Goal: Task Accomplishment & Management: Manage account settings

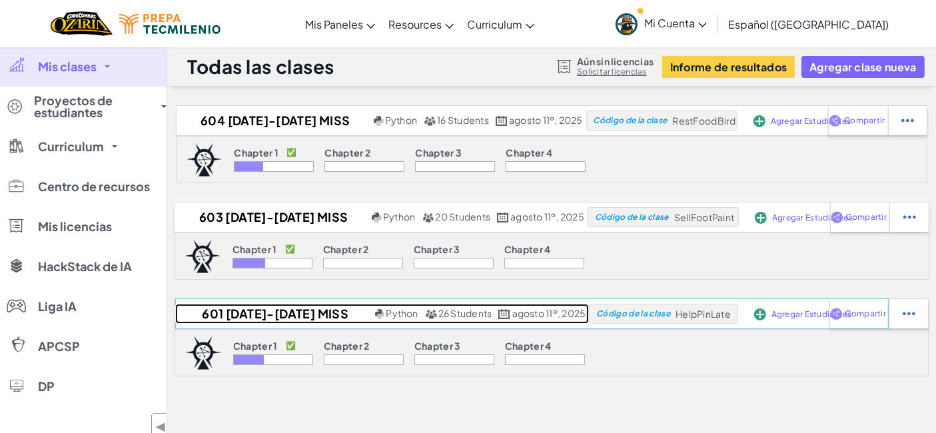
click at [266, 309] on h2 "601 [DATE]-[DATE] MISS [PERSON_NAME]" at bounding box center [273, 314] width 196 height 20
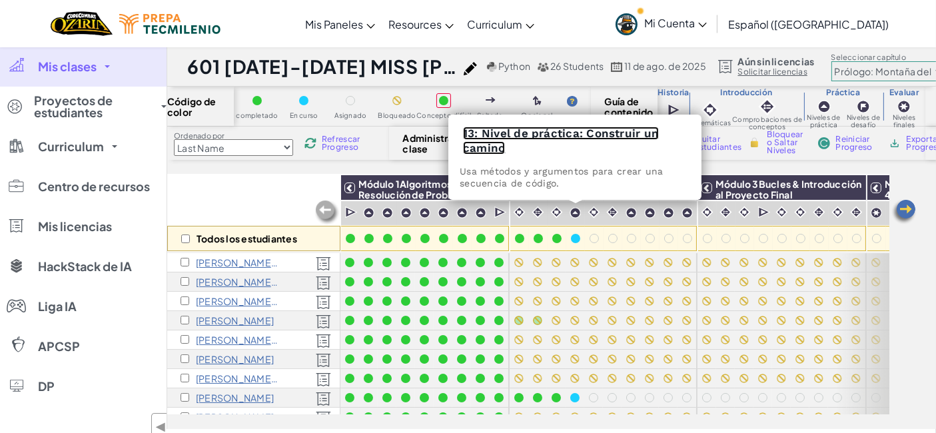
click at [553, 137] on link "13: Nivel de práctica: Construir un camino" at bounding box center [561, 141] width 196 height 28
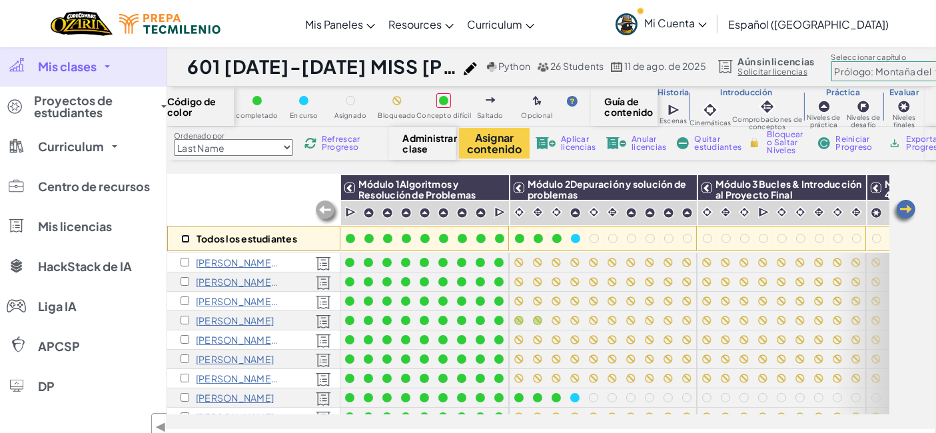
click at [185, 240] on input "checkbox" at bounding box center [185, 238] width 9 height 9
checkbox input "true"
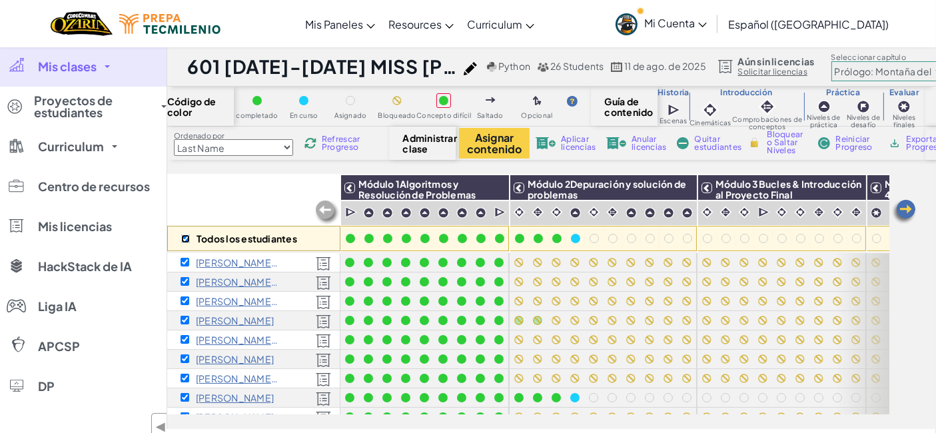
checkbox input "true"
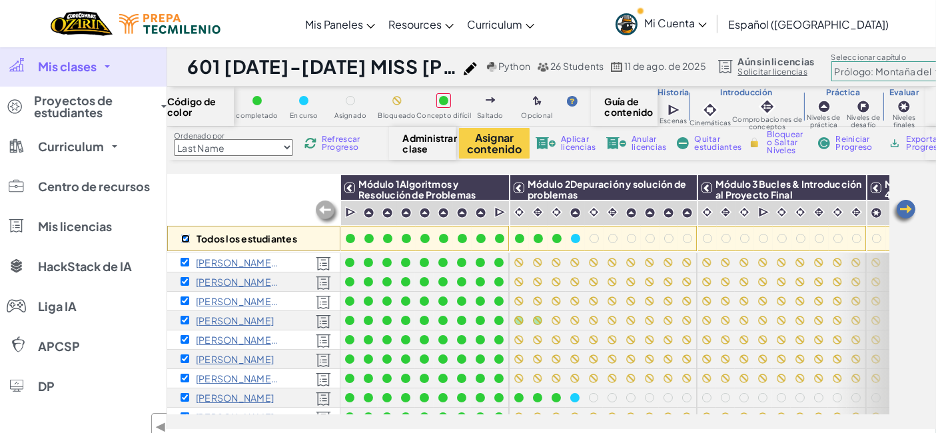
checkbox input "true"
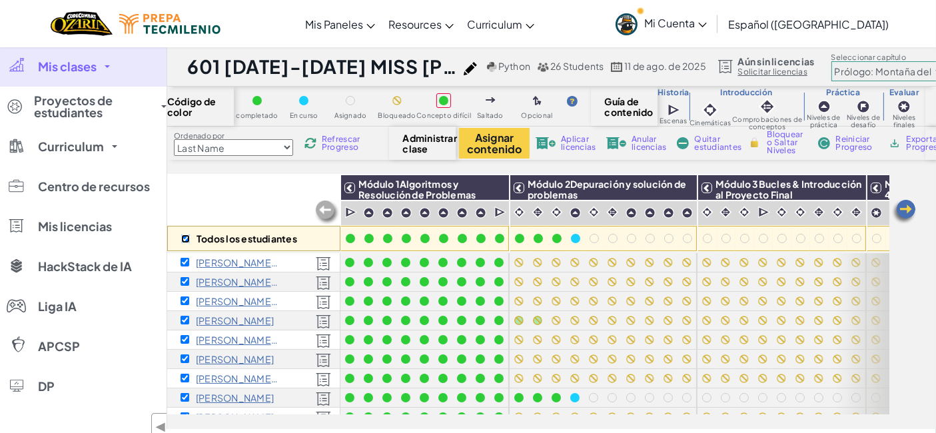
checkbox input "true"
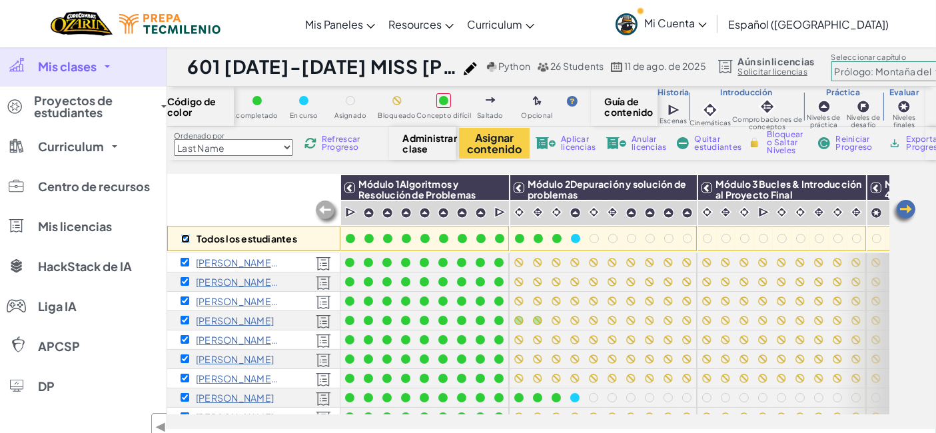
checkbox input "true"
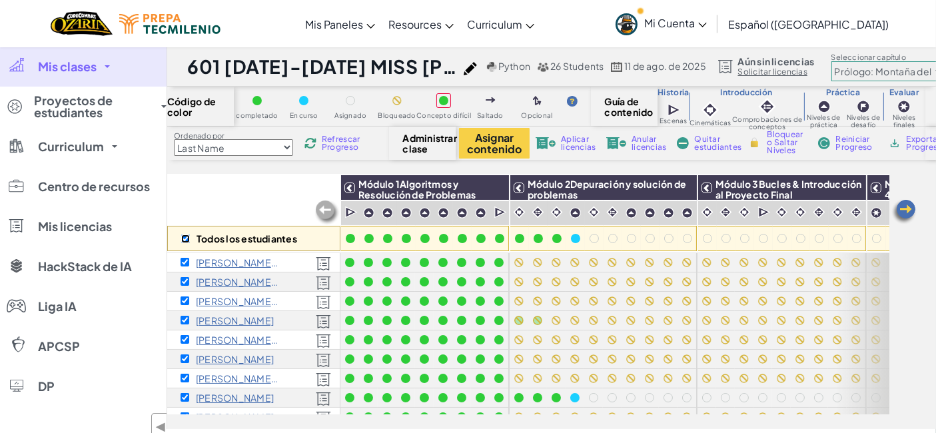
checkbox input "true"
click at [687, 188] on img at bounding box center [682, 188] width 23 height 20
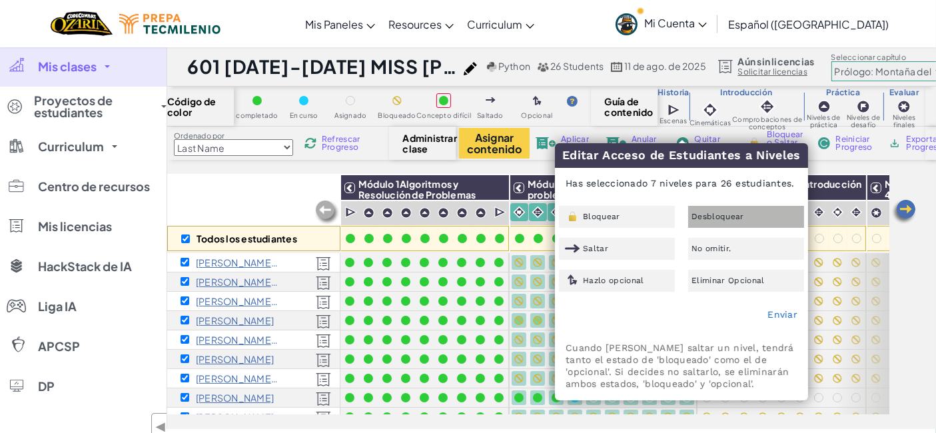
click at [721, 212] on span "Desbloquear" at bounding box center [717, 216] width 53 height 8
click at [779, 314] on link "Enviar" at bounding box center [782, 314] width 30 height 11
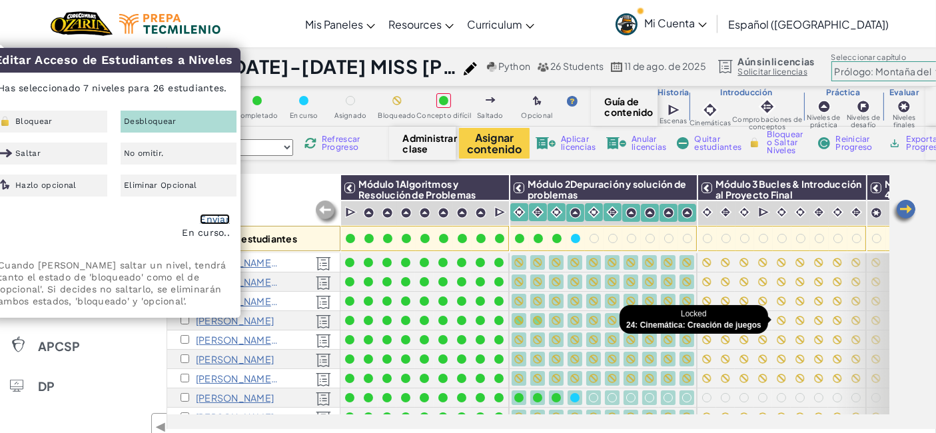
checkbox input "false"
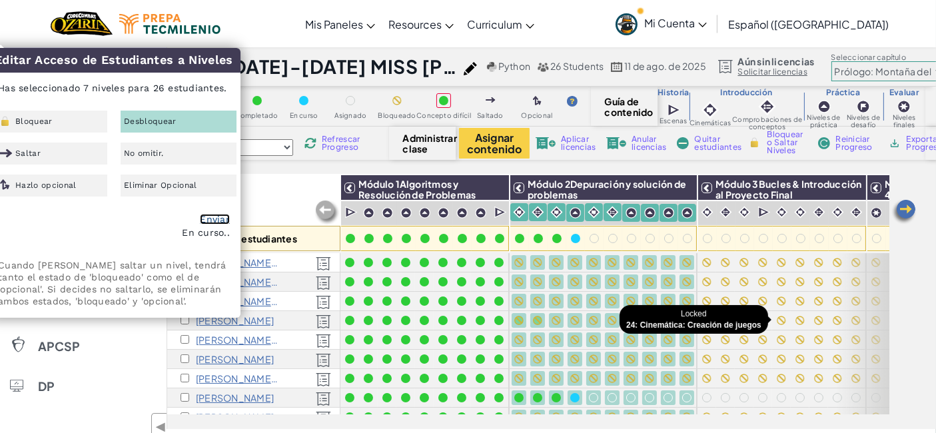
checkbox input "false"
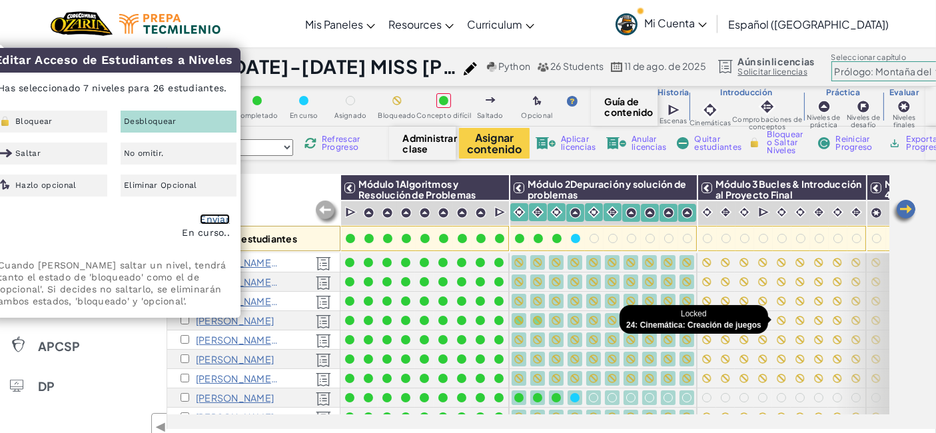
checkbox input "false"
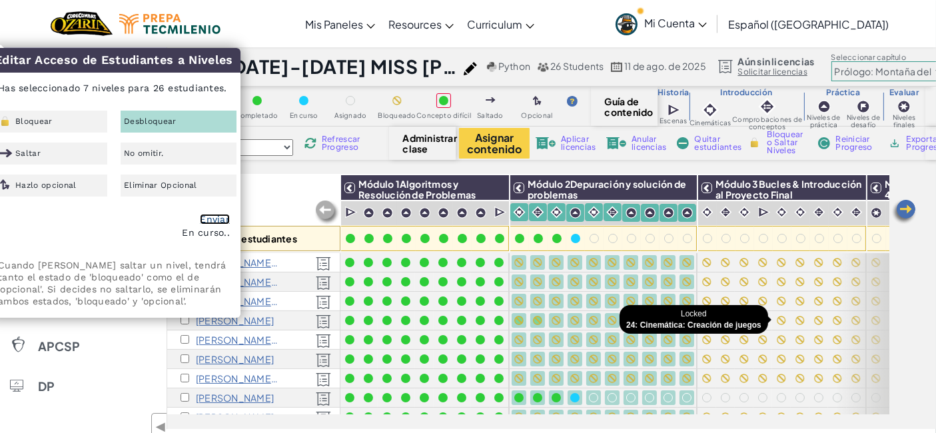
checkbox input "false"
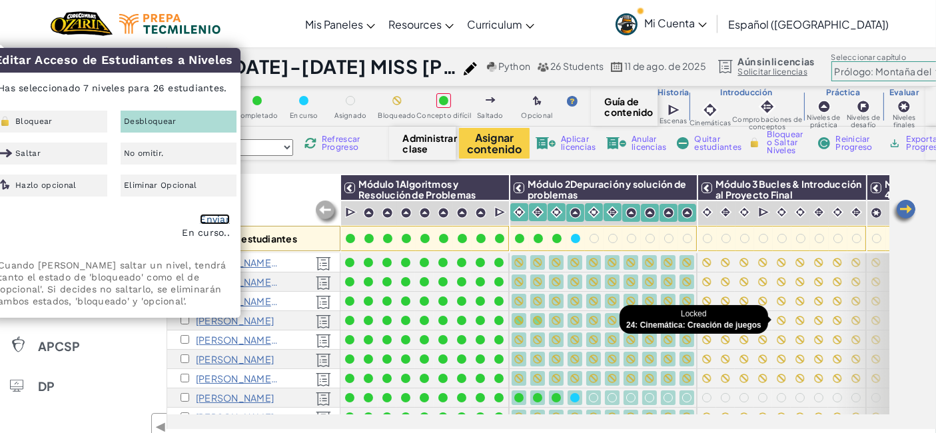
checkbox input "false"
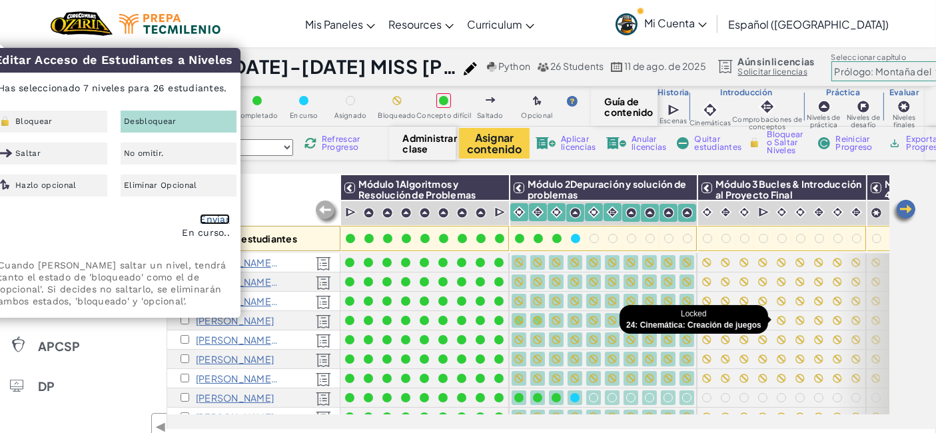
checkbox input "false"
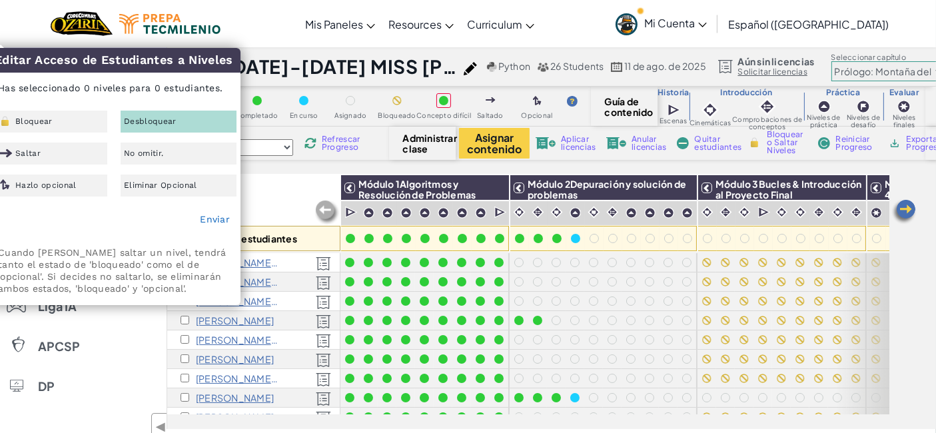
click at [890, 262] on div "Todos los estudiantes Módulo 1Algoritmos y Resolución de Problemas Módulo 2Depu…" at bounding box center [551, 302] width 769 height 254
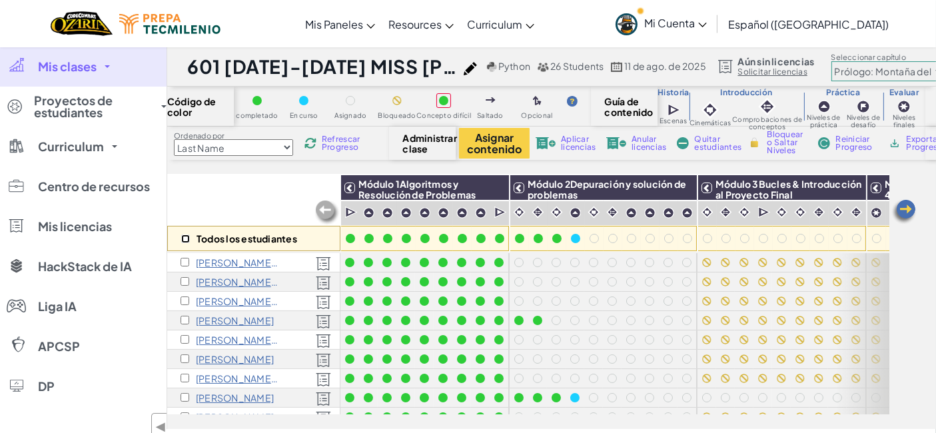
click at [186, 238] on input "checkbox" at bounding box center [185, 238] width 9 height 9
checkbox input "true"
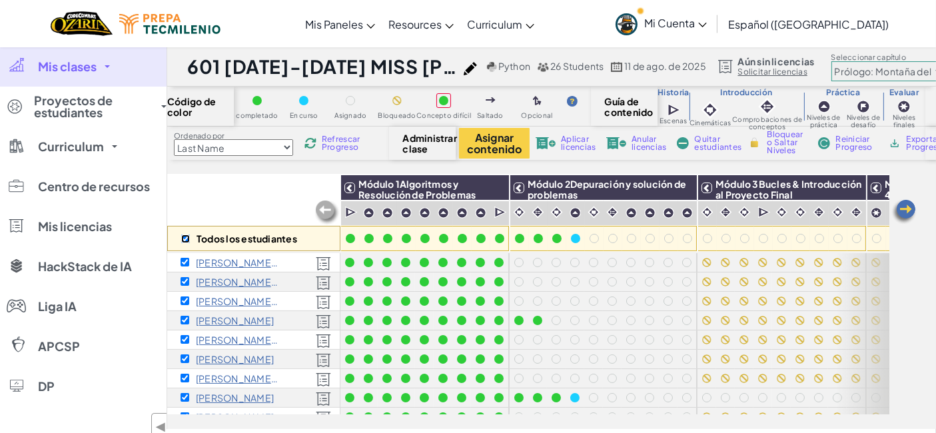
checkbox input "true"
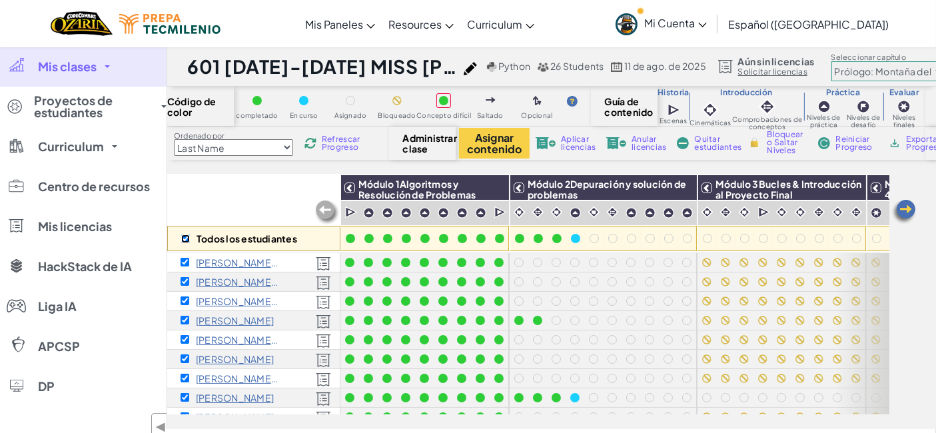
checkbox input "true"
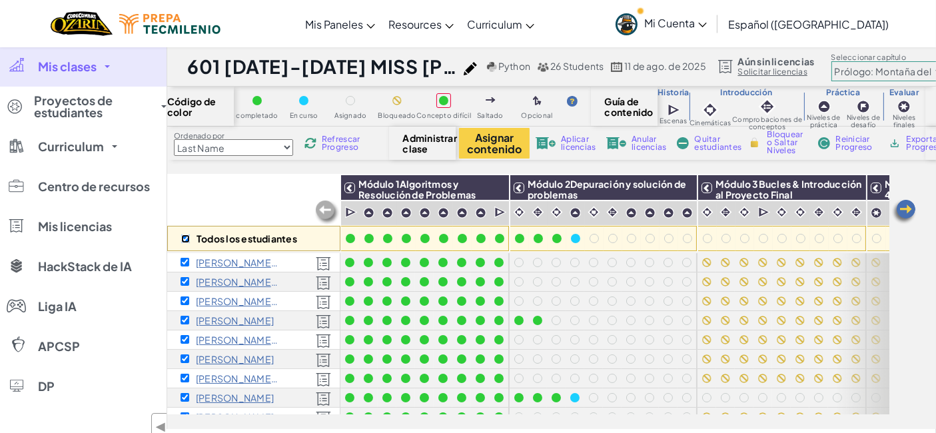
checkbox input "true"
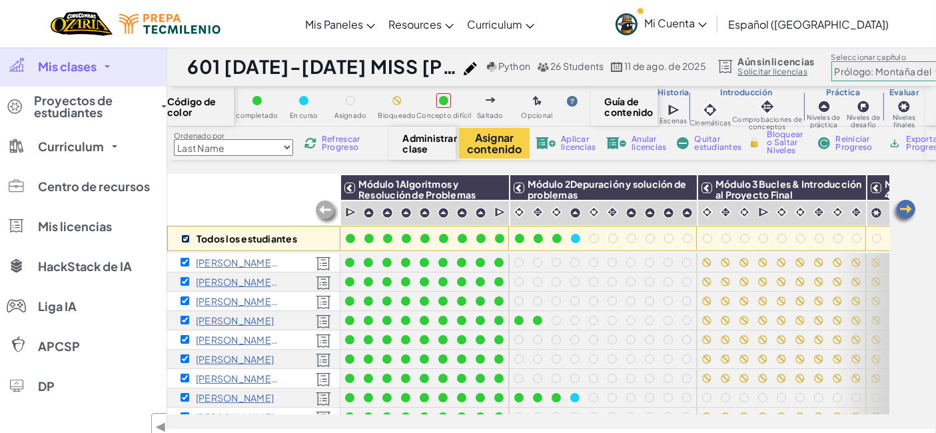
checkbox input "true"
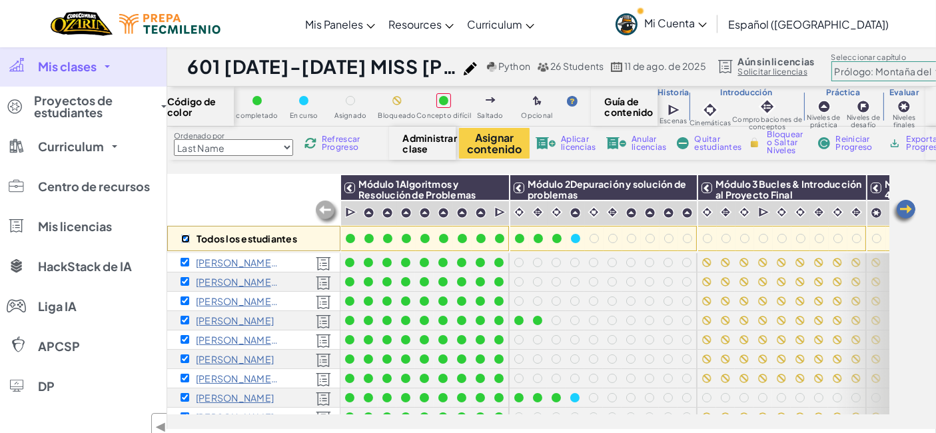
checkbox input "true"
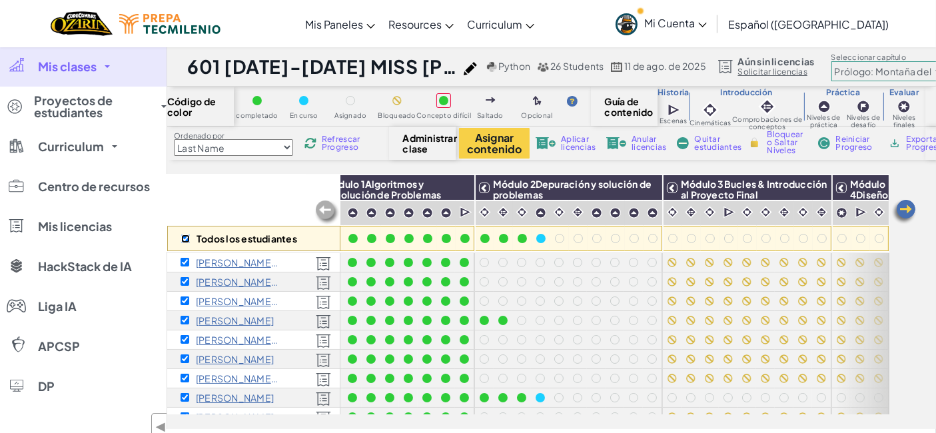
scroll to position [0, 43]
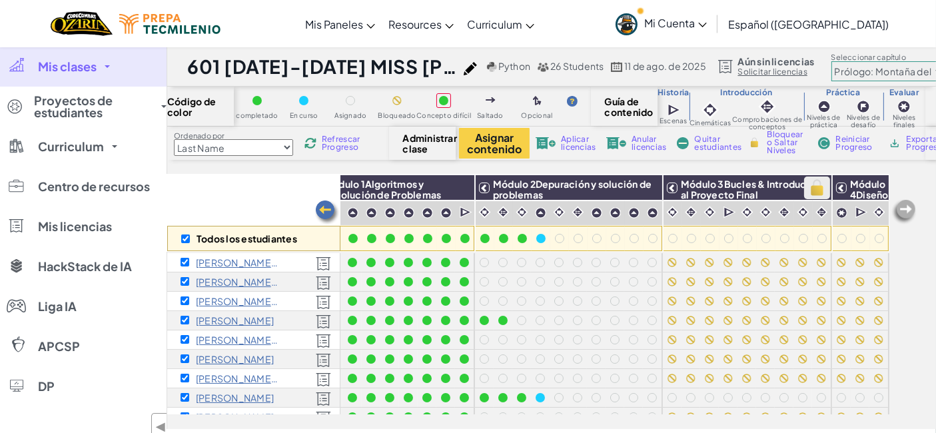
click at [813, 188] on img at bounding box center [816, 188] width 23 height 20
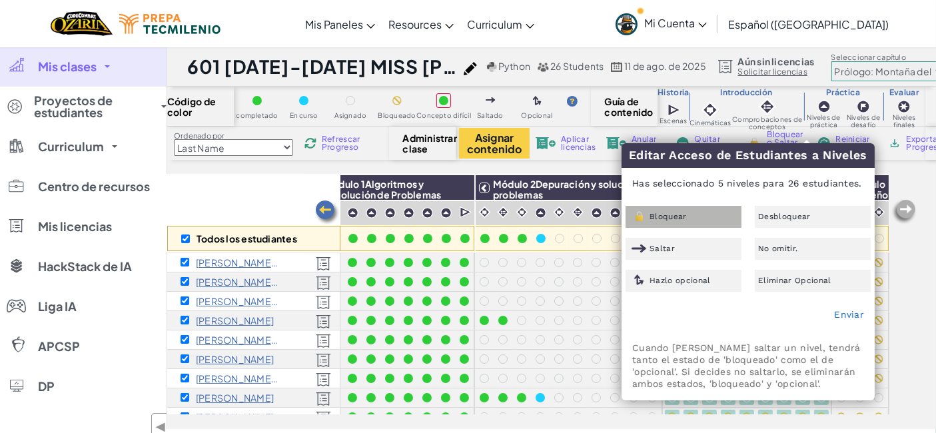
click at [655, 219] on span "Bloquear" at bounding box center [667, 216] width 37 height 8
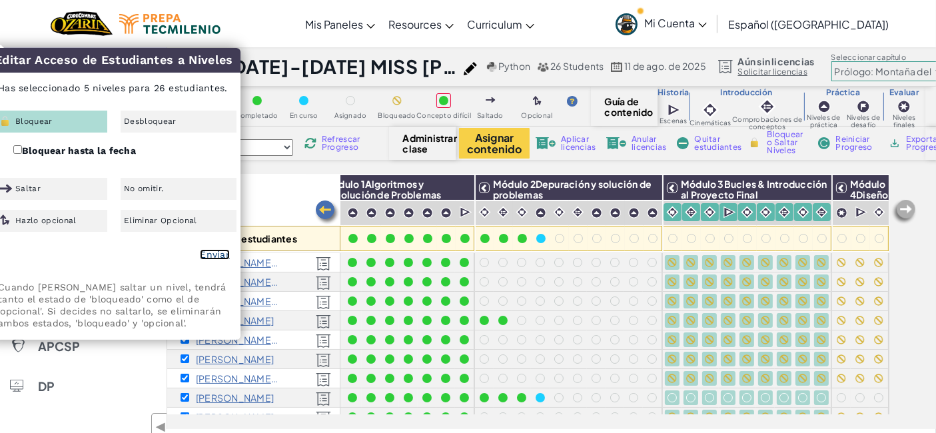
click at [218, 254] on link "Enviar" at bounding box center [215, 254] width 30 height 11
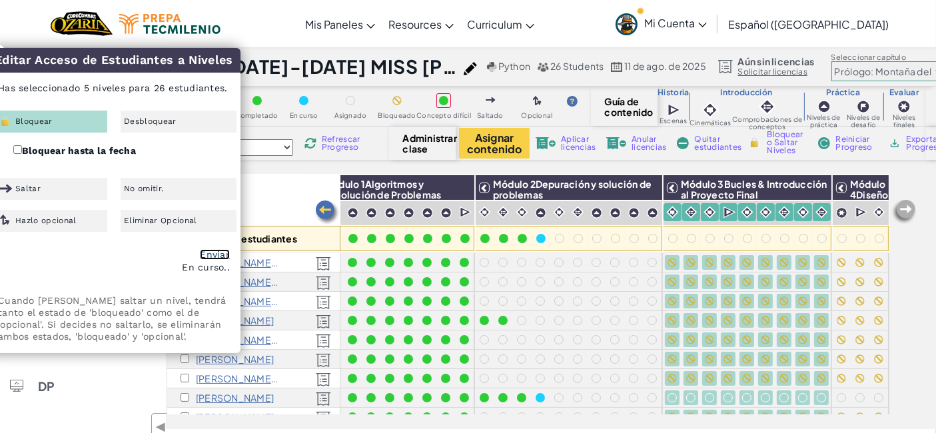
checkbox input "false"
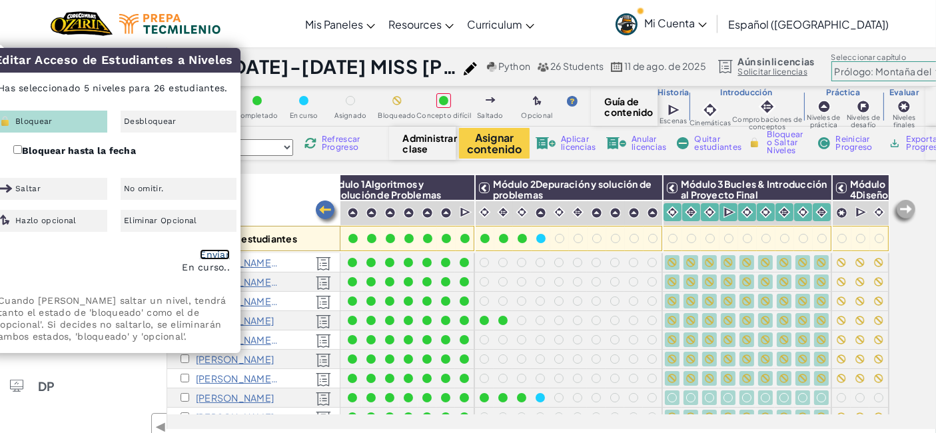
checkbox input "false"
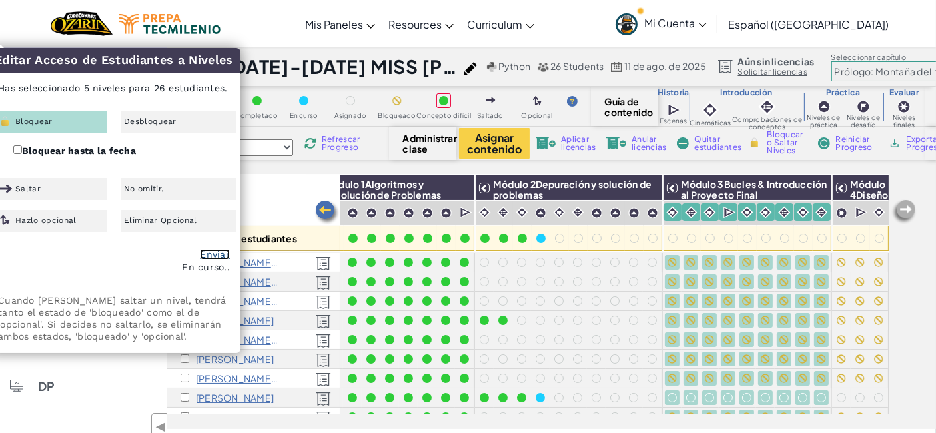
checkbox input "false"
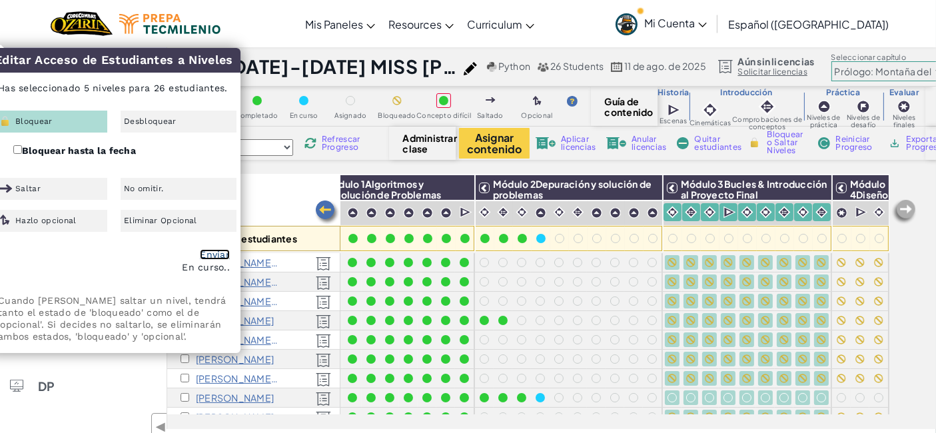
checkbox input "false"
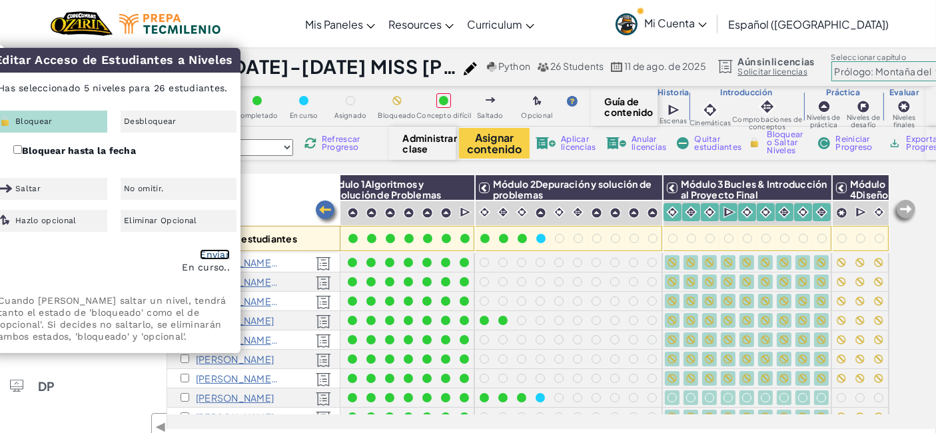
checkbox input "false"
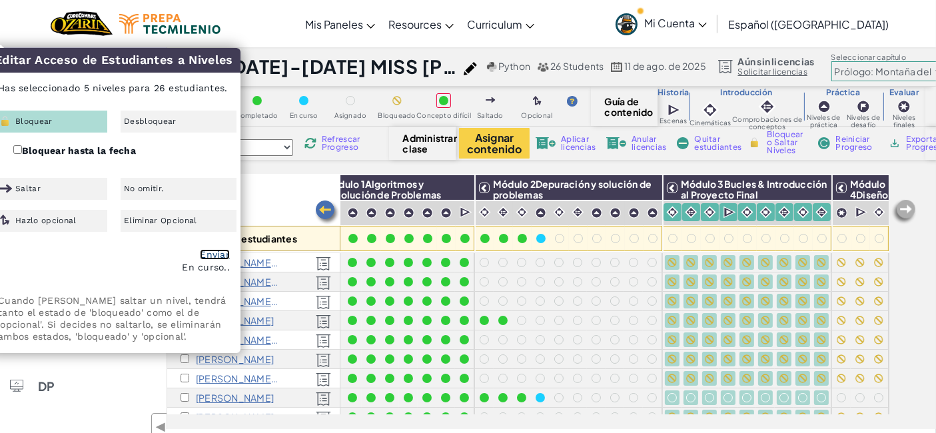
checkbox input "false"
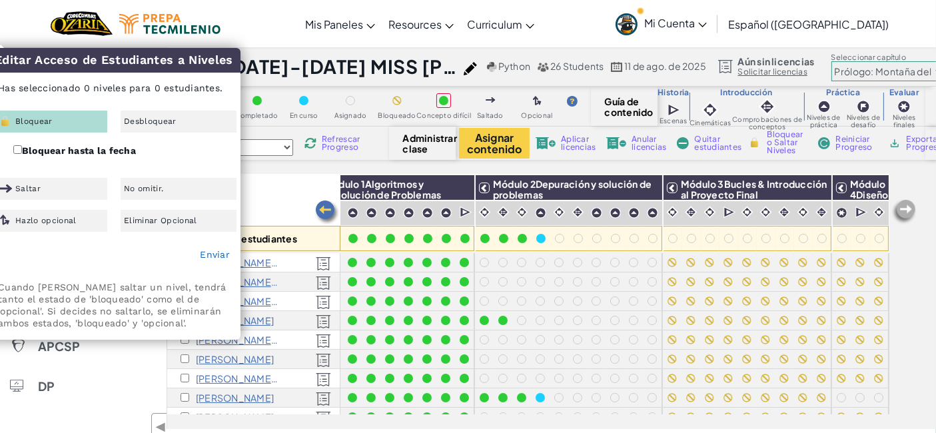
click at [277, 196] on div "Todos los estudiantes" at bounding box center [253, 213] width 173 height 77
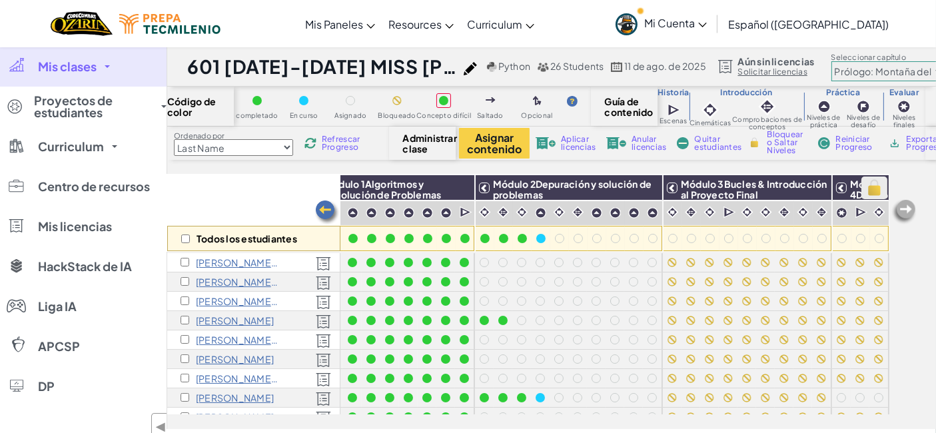
click at [865, 190] on img at bounding box center [874, 188] width 23 height 20
checkbox input "true"
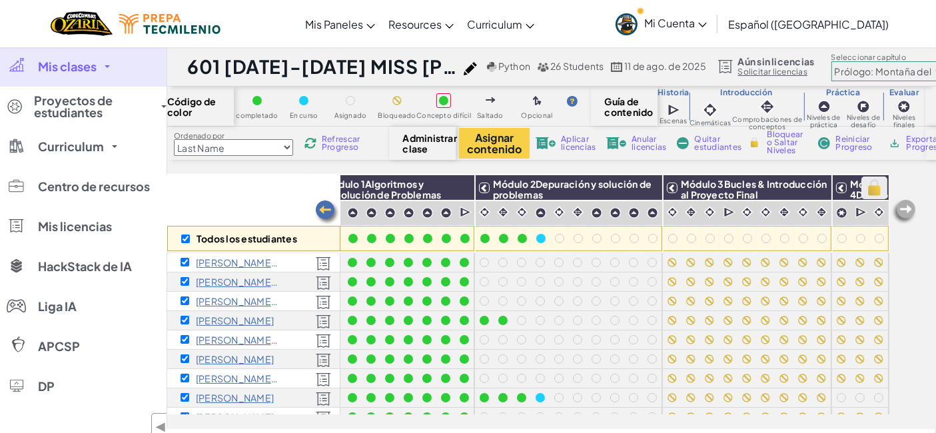
checkbox input "true"
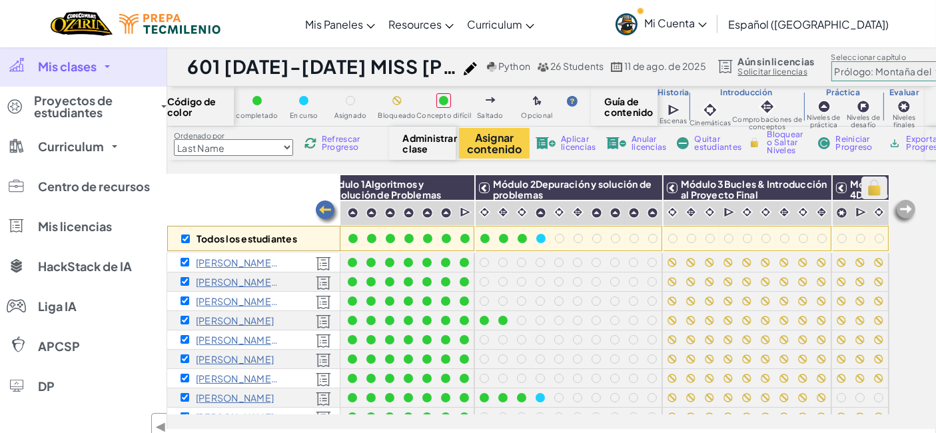
checkbox input "true"
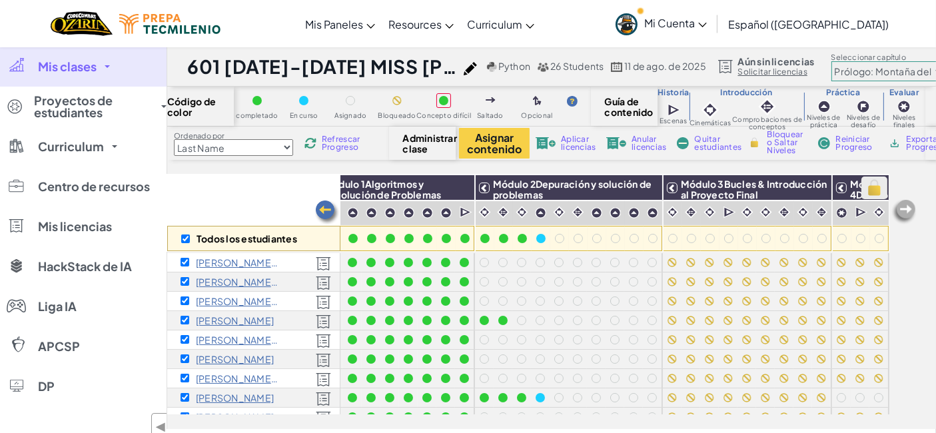
checkbox input "true"
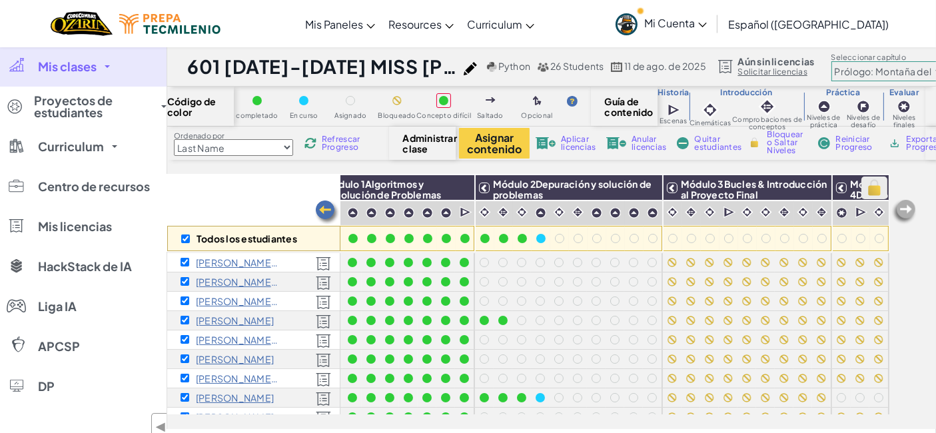
checkbox input "true"
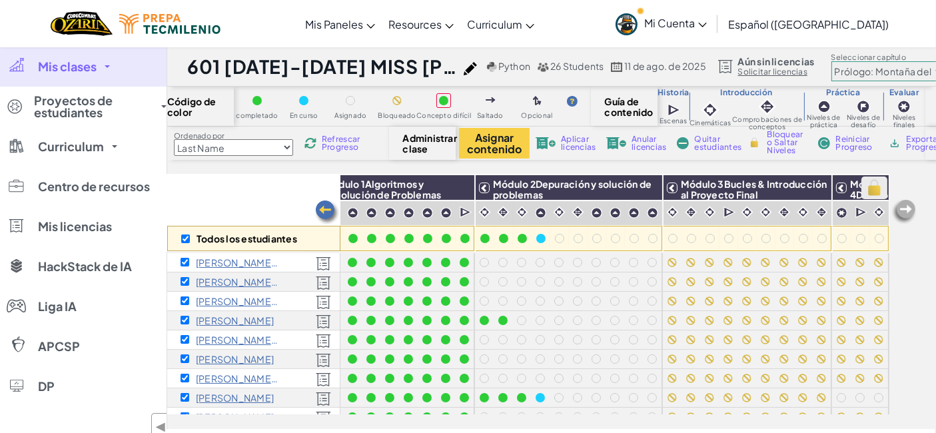
checkbox input "true"
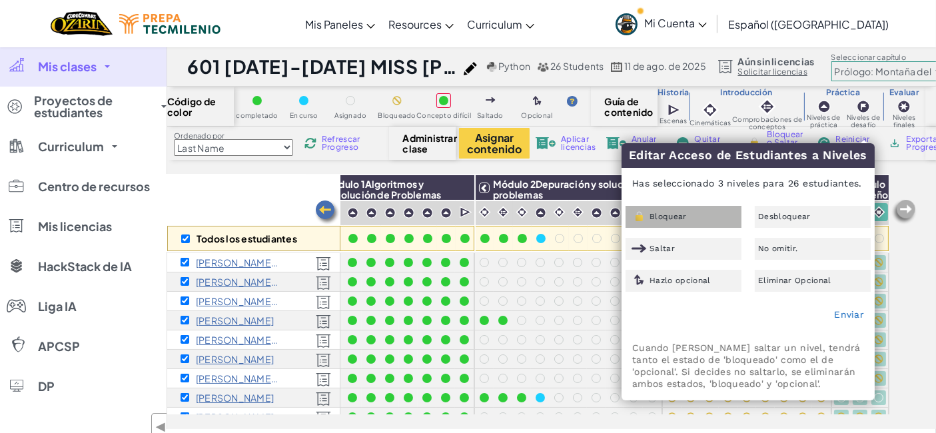
click at [719, 210] on div "Bloquear" at bounding box center [683, 217] width 116 height 22
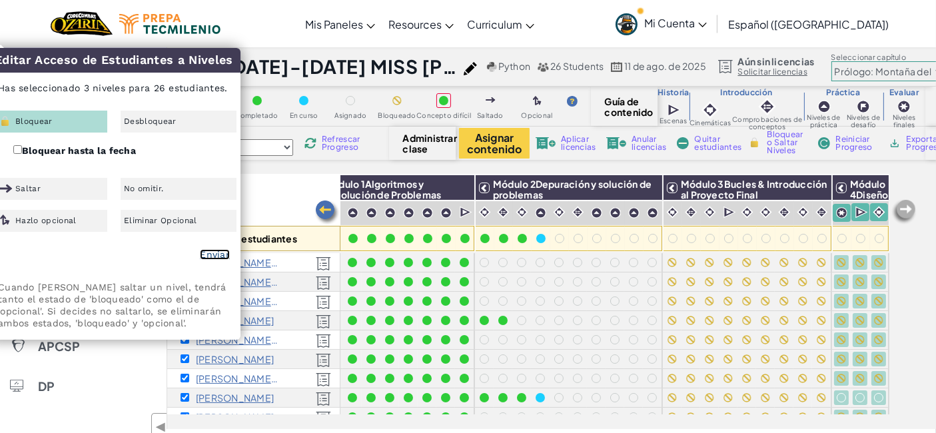
click at [214, 252] on link "Enviar" at bounding box center [215, 254] width 30 height 11
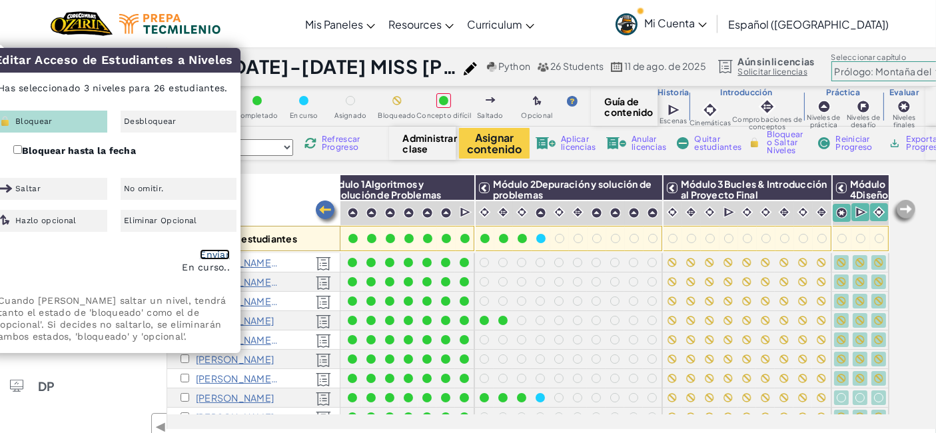
checkbox input "false"
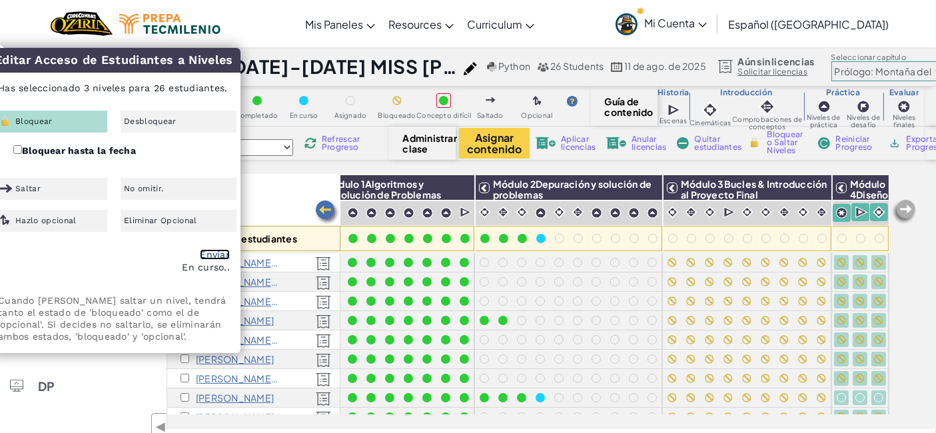
checkbox input "false"
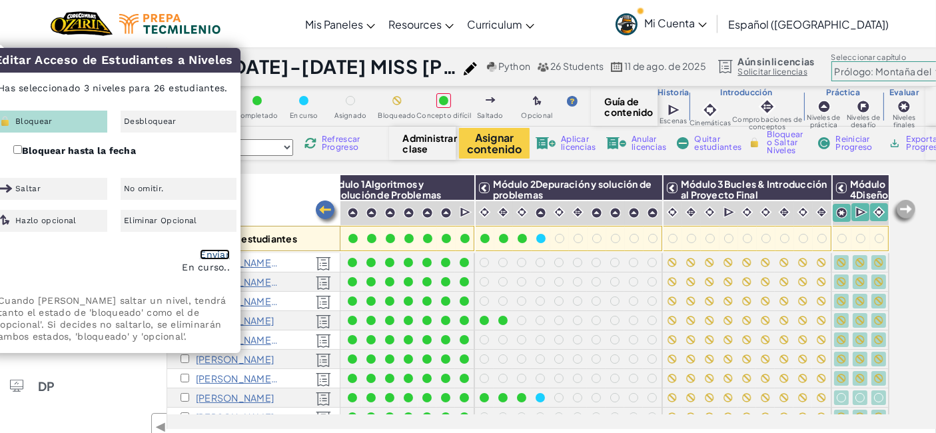
checkbox input "false"
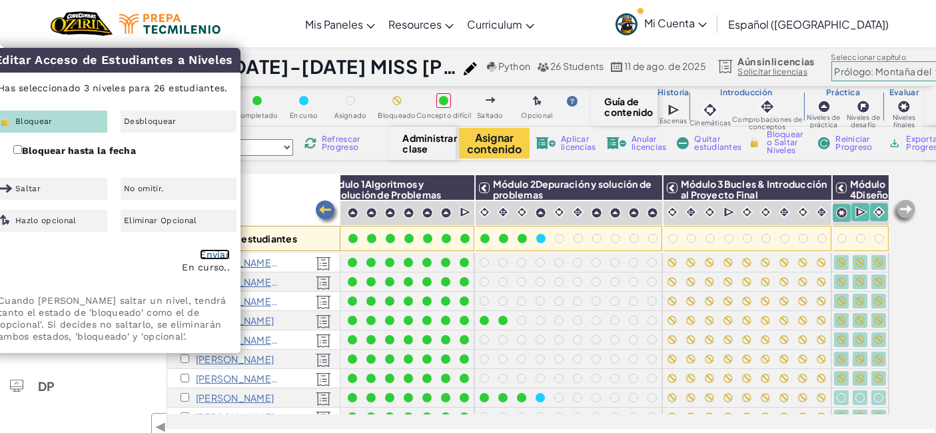
checkbox input "false"
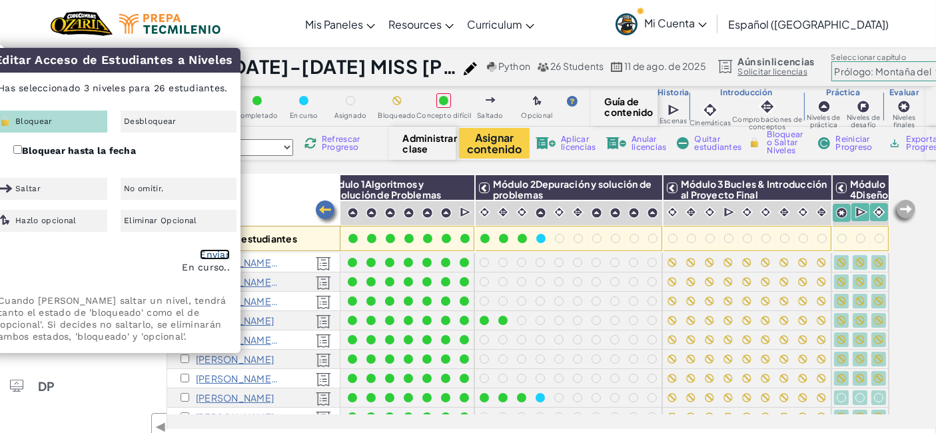
checkbox input "false"
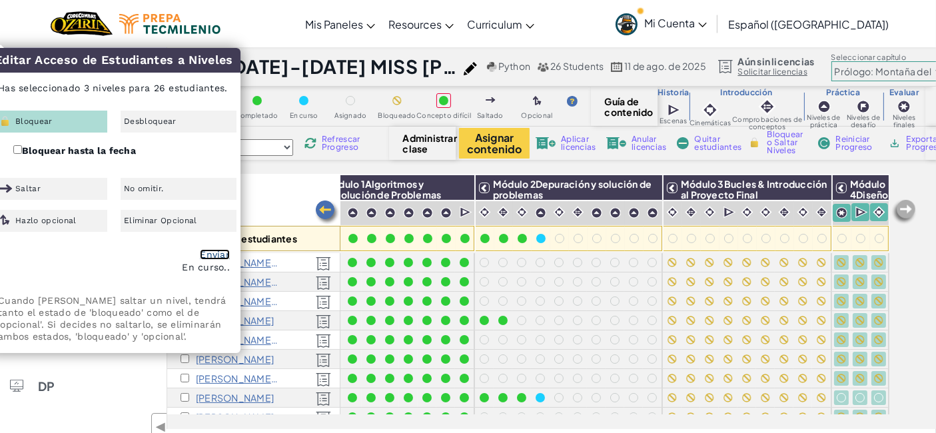
checkbox input "false"
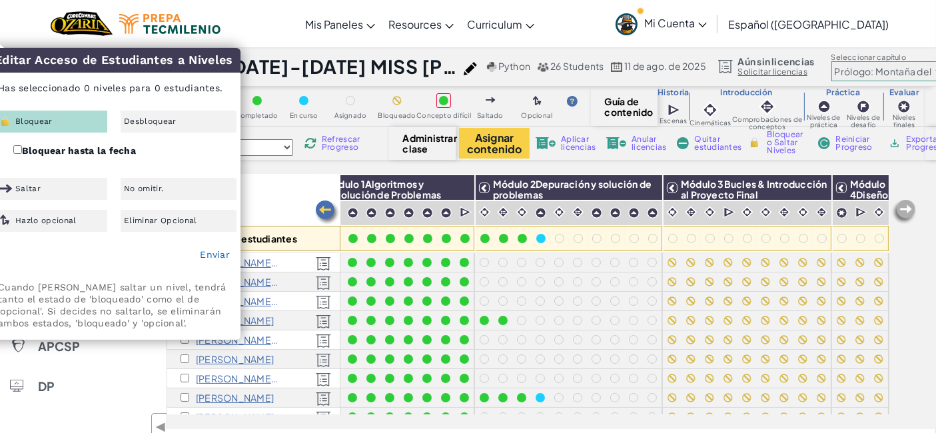
click at [308, 215] on div "Todos los estudiantes" at bounding box center [253, 213] width 173 height 77
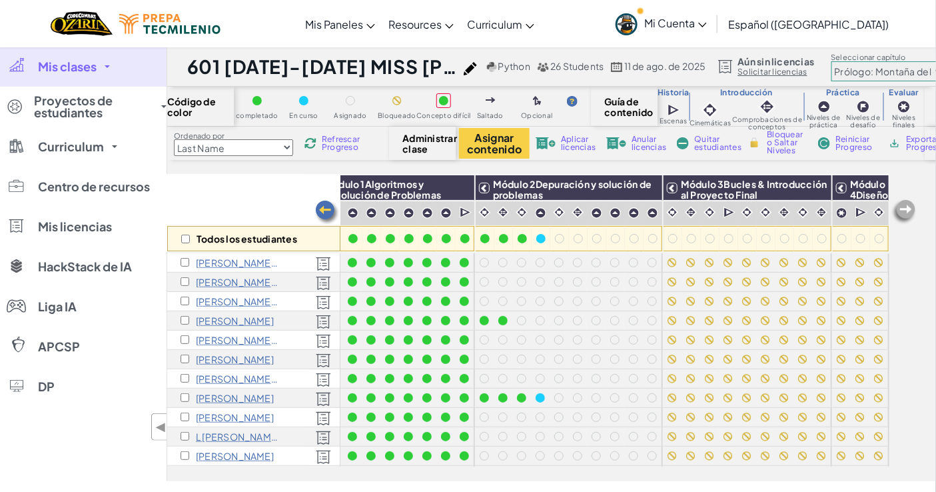
click at [826, 16] on link "Español ([GEOGRAPHIC_DATA])" at bounding box center [808, 24] width 174 height 36
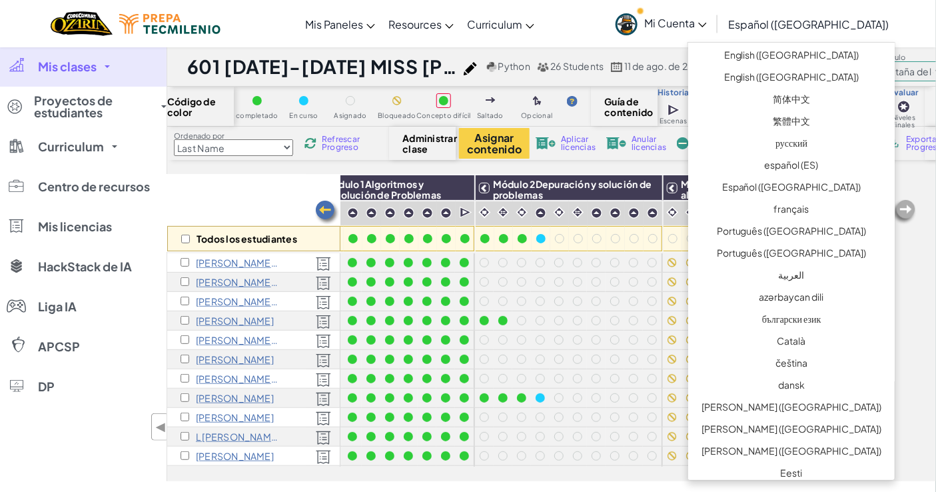
click at [817, 15] on link "Español ([GEOGRAPHIC_DATA])" at bounding box center [808, 24] width 174 height 36
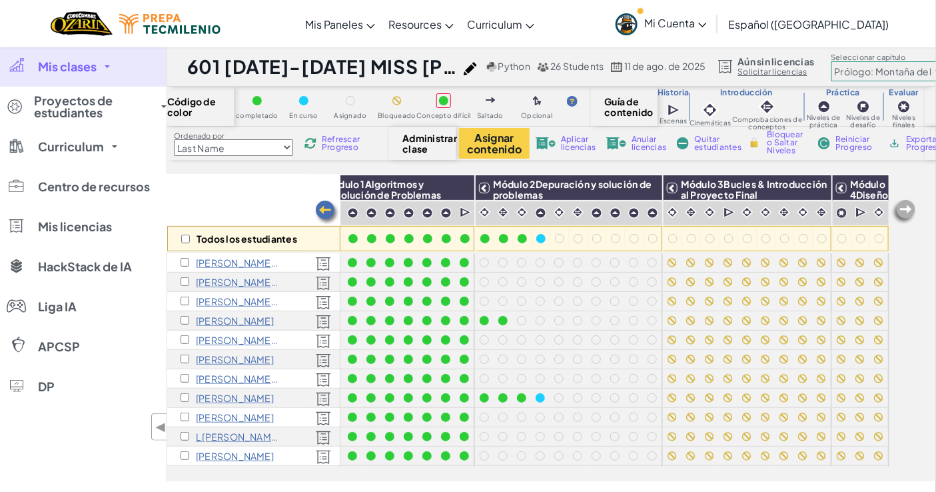
click at [817, 15] on link "Español ([GEOGRAPHIC_DATA])" at bounding box center [808, 24] width 174 height 36
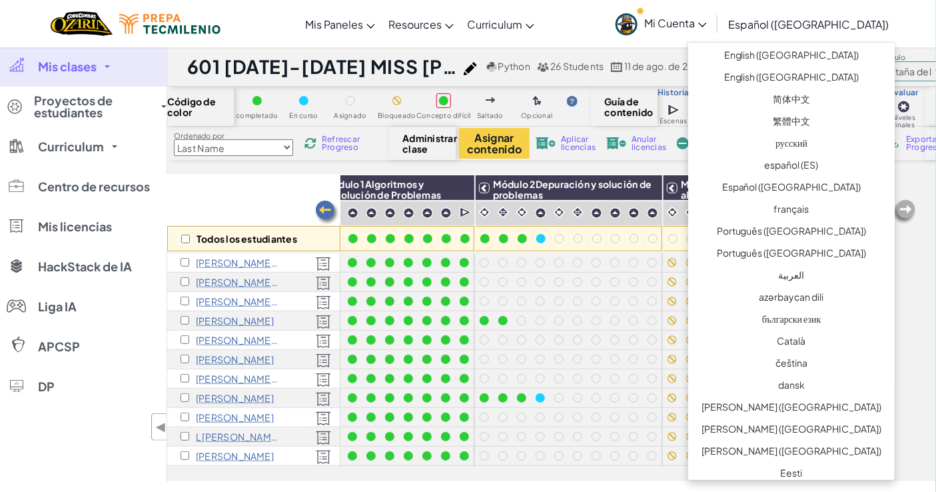
click at [800, 27] on span "Español ([GEOGRAPHIC_DATA])" at bounding box center [808, 24] width 161 height 14
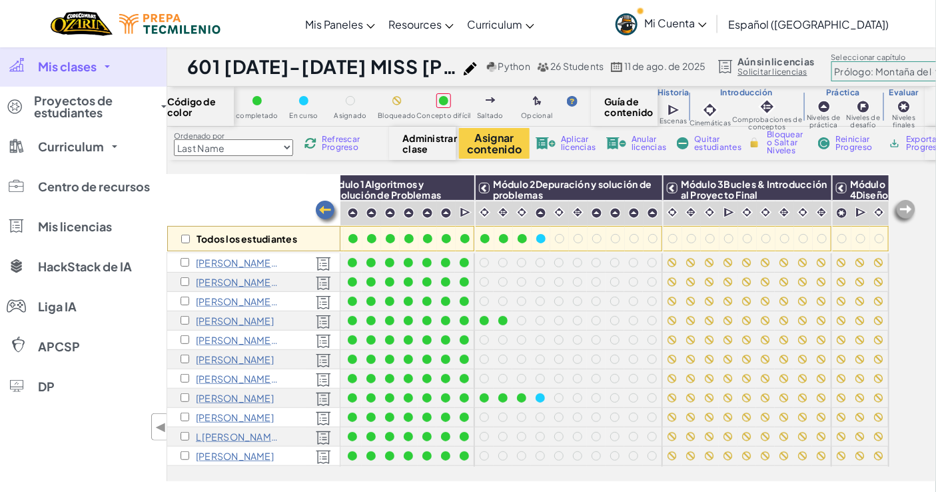
click at [802, 18] on span "Español ([GEOGRAPHIC_DATA])" at bounding box center [808, 24] width 161 height 14
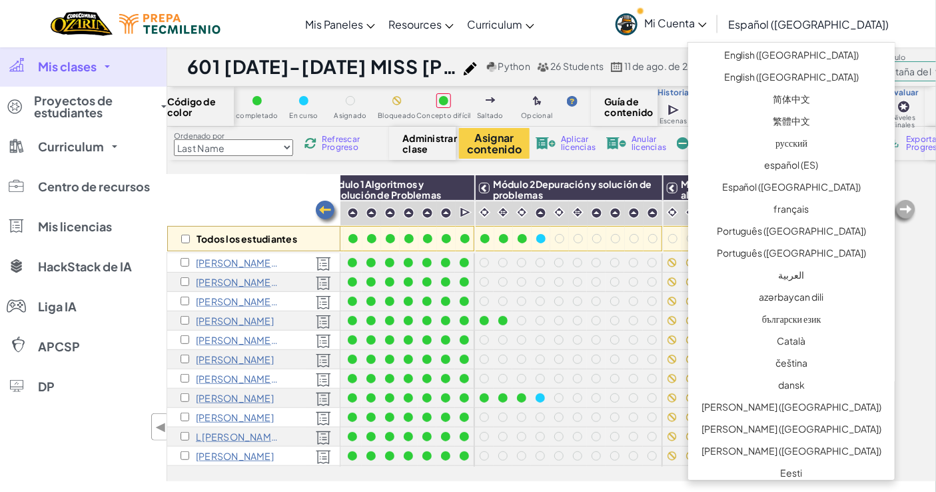
click at [900, 23] on div "Cambia la navigación Mis Paneles Tablero de Maestros de Ozaria Panel de Profeso…" at bounding box center [468, 23] width 942 height 47
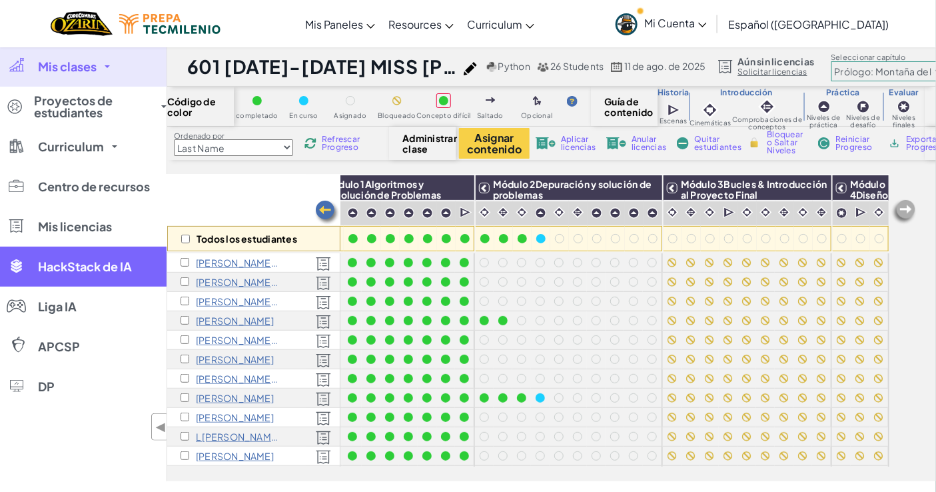
drag, startPoint x: 14, startPoint y: 342, endPoint x: 13, endPoint y: 272, distance: 70.6
